Goal: Obtain resource: Download file/media

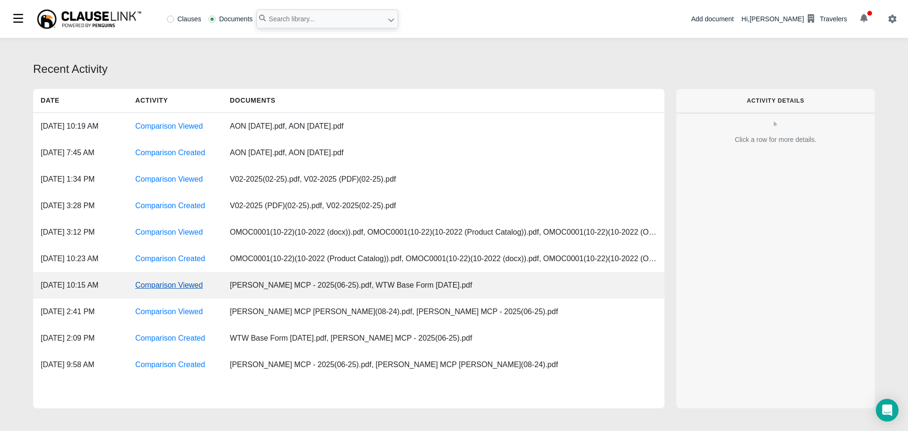
click at [173, 287] on link "Comparison Viewed" at bounding box center [169, 285] width 68 height 8
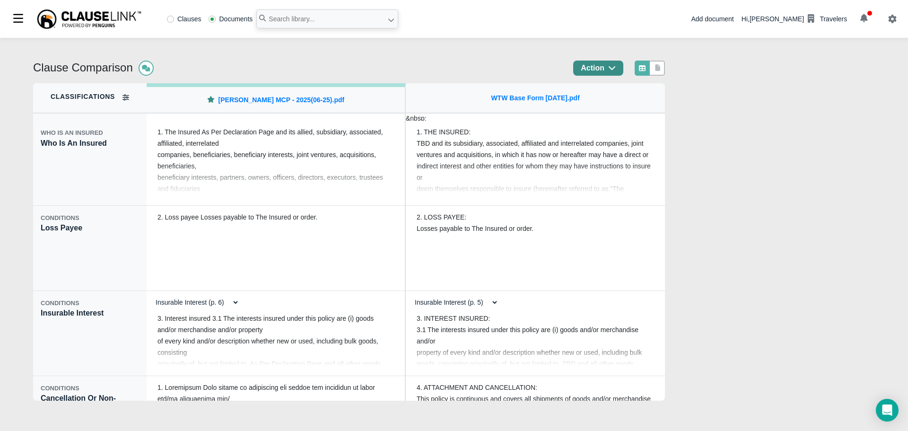
click at [616, 67] on icon "button" at bounding box center [612, 68] width 8 height 8
click at [609, 104] on div "Export" at bounding box center [611, 108] width 83 height 16
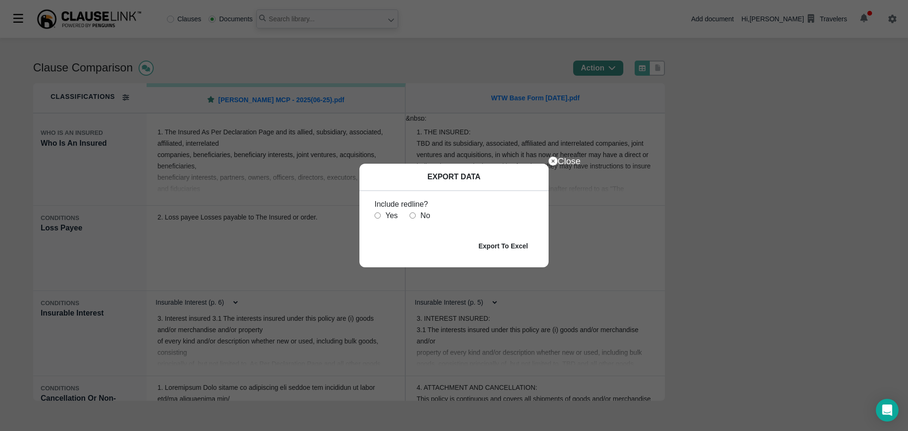
click at [375, 218] on input "radio" at bounding box center [377, 215] width 6 height 6
radio input "true"
click at [516, 247] on b "Export To Excel" at bounding box center [503, 246] width 50 height 8
click at [553, 161] on icon at bounding box center [552, 160] width 9 height 9
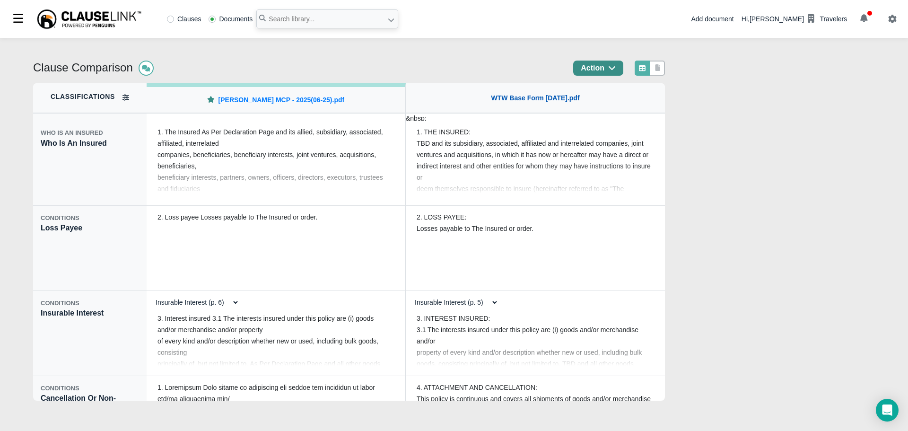
click at [540, 102] on link "WTW Base Form [DATE].pdf" at bounding box center [535, 98] width 88 height 10
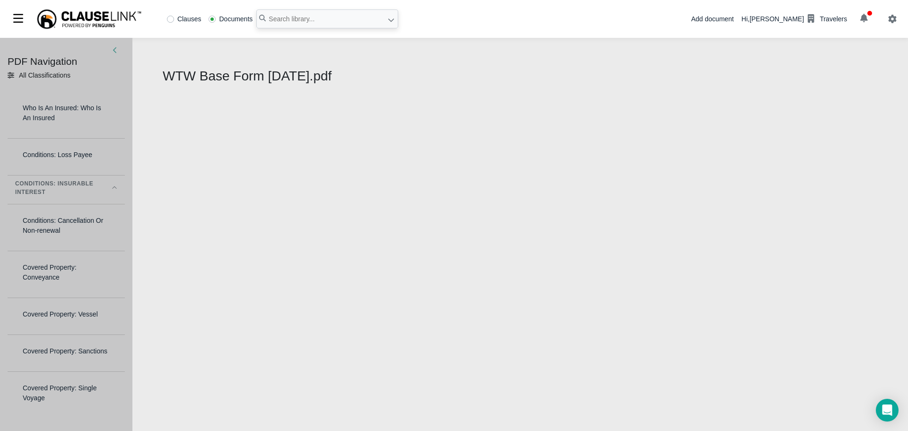
select select "1"
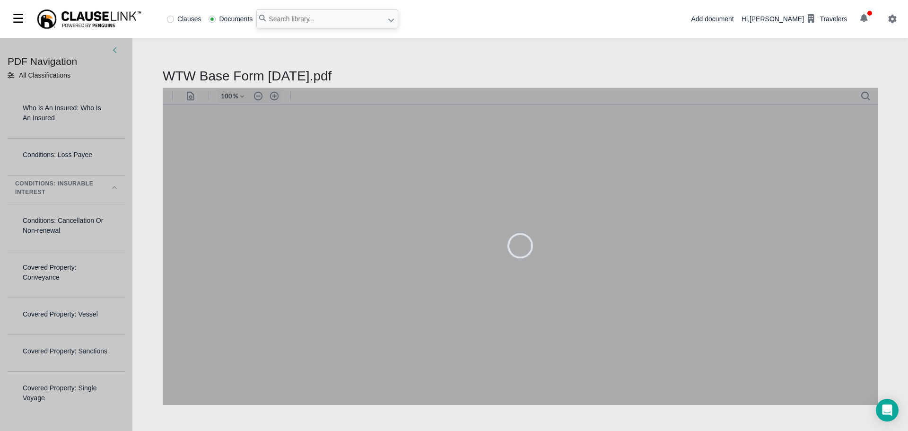
type input "79"
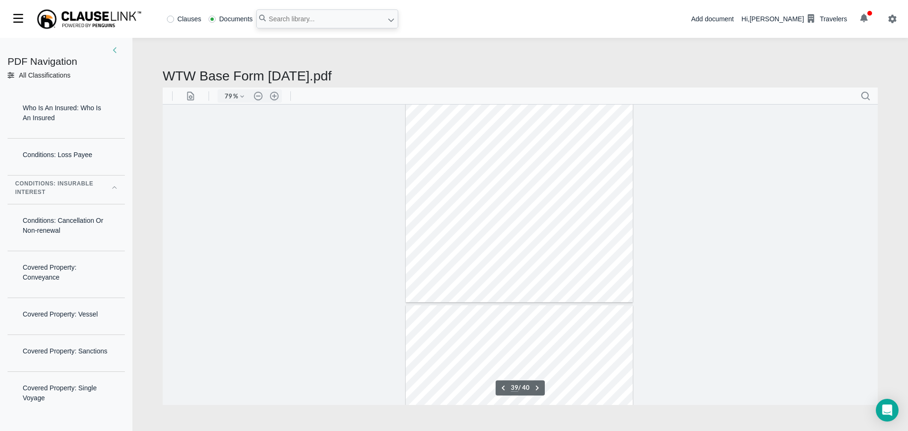
scroll to position [11560, 0]
type input "27"
click at [383, 216] on div at bounding box center [520, 254] width 715 height 300
type input "sight draft"
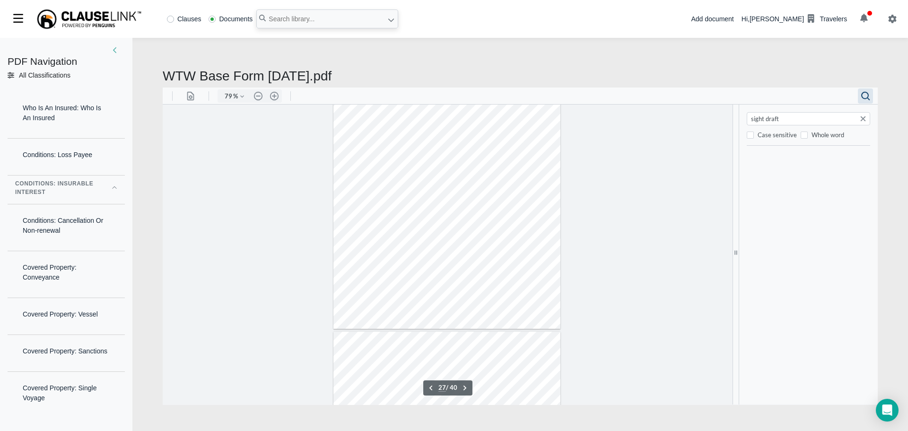
type input "3"
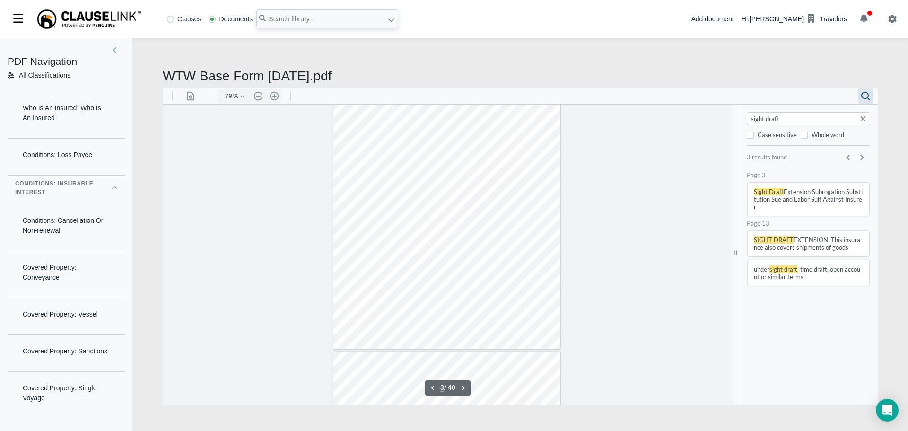
type input "sight draft"
click at [860, 157] on button ".cls-1{fill:#abb0c4;} icon - chevron - right" at bounding box center [861, 156] width 13 height 13
click at [860, 156] on button ".cls-1{fill:#abb0c4;} icon - chevron - right" at bounding box center [861, 156] width 13 height 13
type input "13"
